Goal: Task Accomplishment & Management: Manage account settings

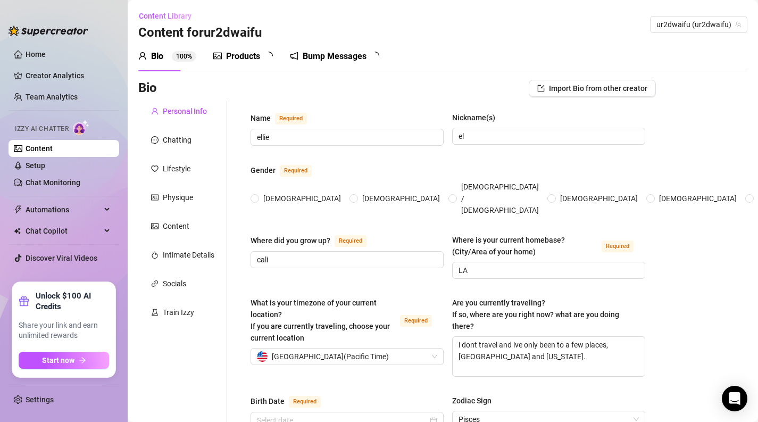
radio input "true"
type input "[DATE]"
click at [54, 404] on link "Settings" at bounding box center [40, 399] width 28 height 9
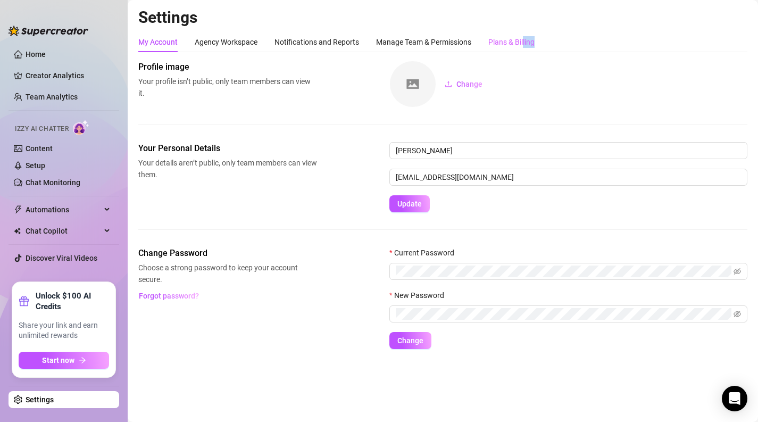
click at [526, 47] on div "Plans & Billing" at bounding box center [511, 42] width 46 height 20
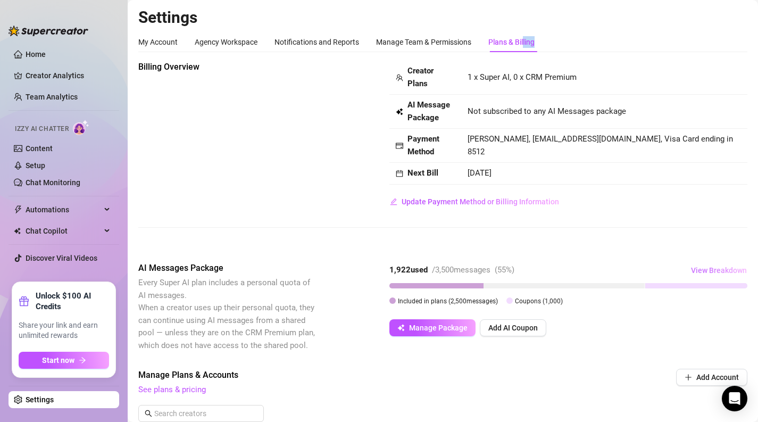
click at [726, 270] on span "View Breakdown" at bounding box center [719, 270] width 56 height 9
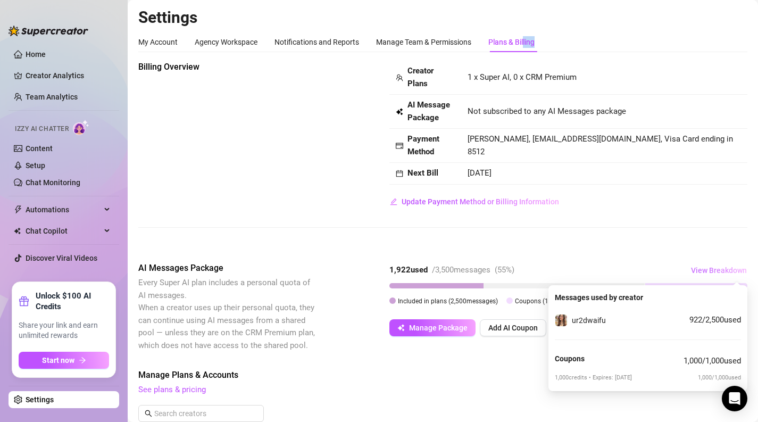
click at [726, 272] on span "View Breakdown" at bounding box center [719, 270] width 56 height 9
